Goal: Transaction & Acquisition: Purchase product/service

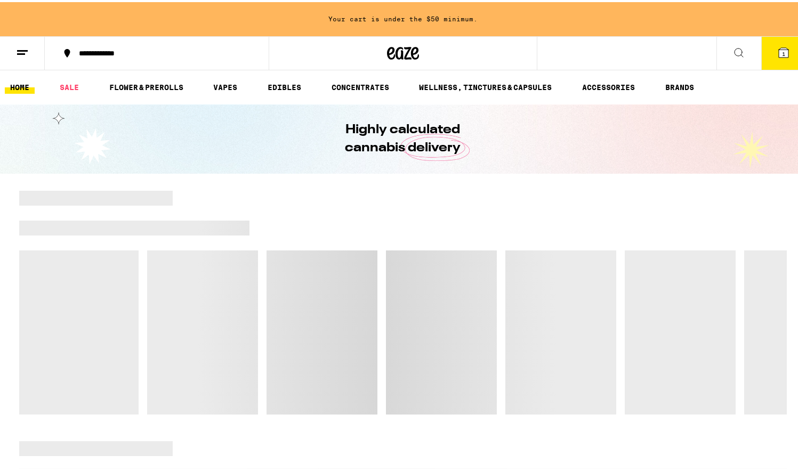
click at [786, 54] on button "1" at bounding box center [783, 51] width 45 height 33
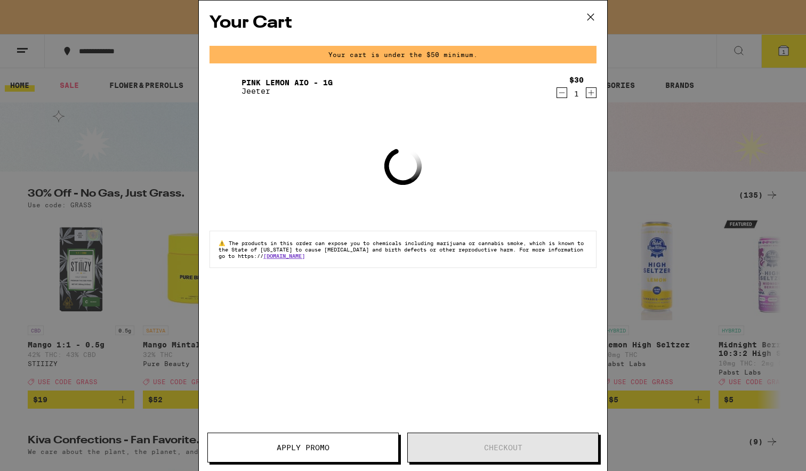
click at [562, 95] on icon "Decrement" at bounding box center [562, 92] width 10 height 13
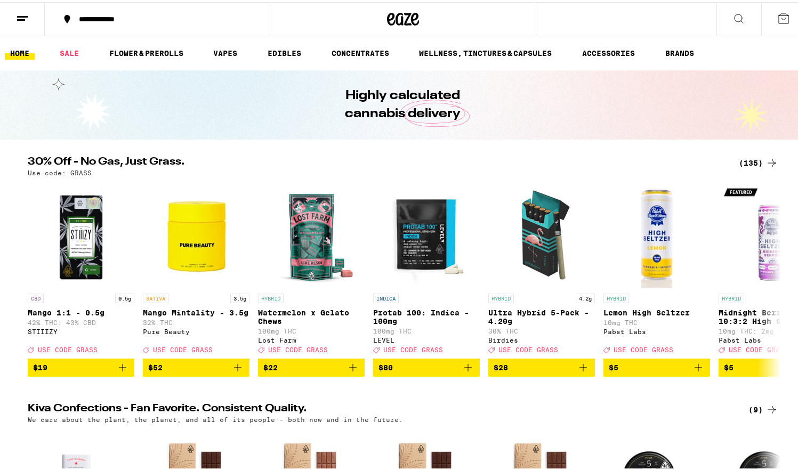
click at [28, 13] on icon at bounding box center [22, 16] width 13 height 13
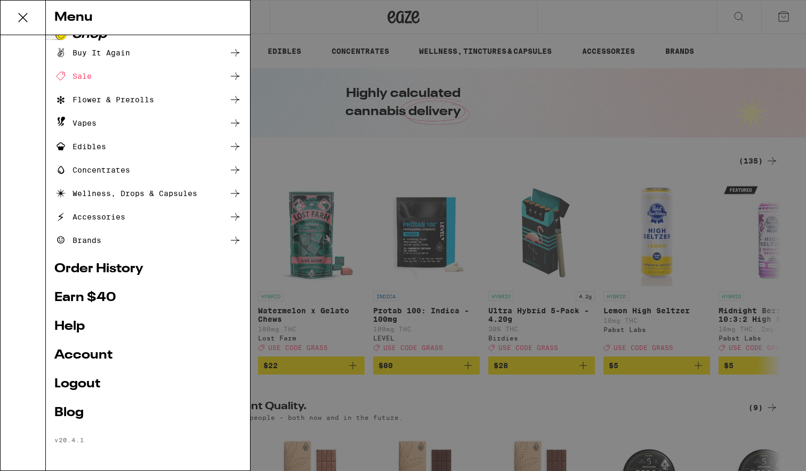
click at [95, 267] on link "Order History" at bounding box center [147, 269] width 187 height 13
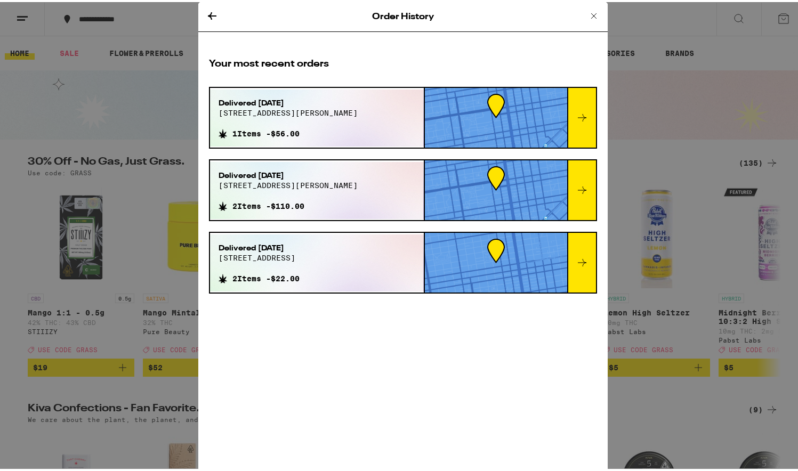
click at [92, 150] on div "Order History Your most recent orders Delivered [DATE] [STREET_ADDRESS][PERSON_…" at bounding box center [403, 235] width 806 height 471
click at [6, 144] on div "Order History Your most recent orders Delivered [DATE] [STREET_ADDRESS][PERSON_…" at bounding box center [403, 235] width 806 height 471
click at [206, 18] on icon at bounding box center [212, 13] width 13 height 13
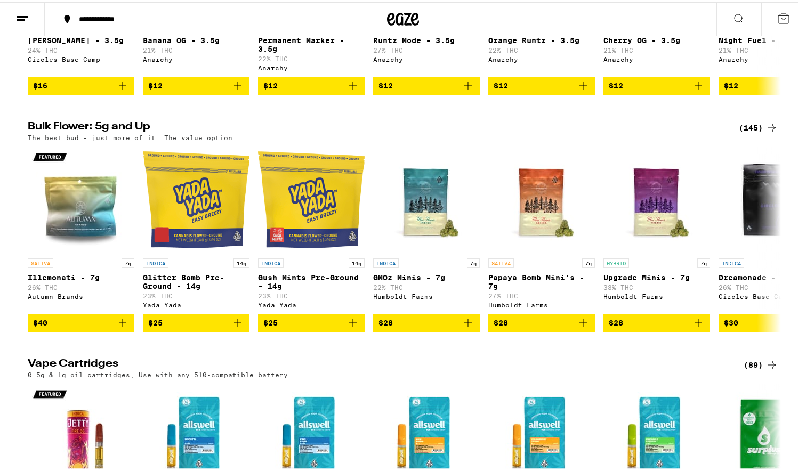
scroll to position [1414, 0]
